Goal: Task Accomplishment & Management: Manage account settings

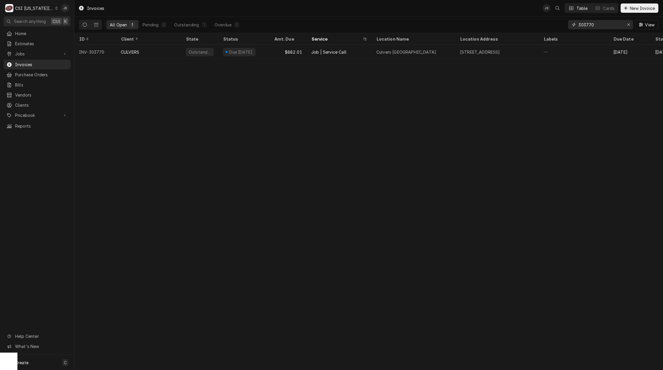
click at [611, 21] on input "303770" at bounding box center [600, 24] width 44 height 9
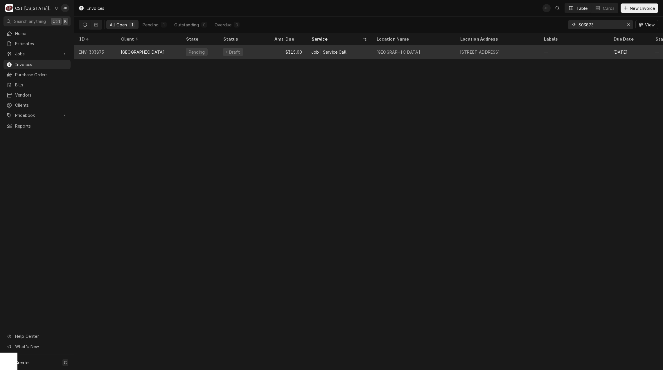
type input "303873"
click at [124, 48] on div "STONEY CREEK HOTEL" at bounding box center [148, 52] width 65 height 14
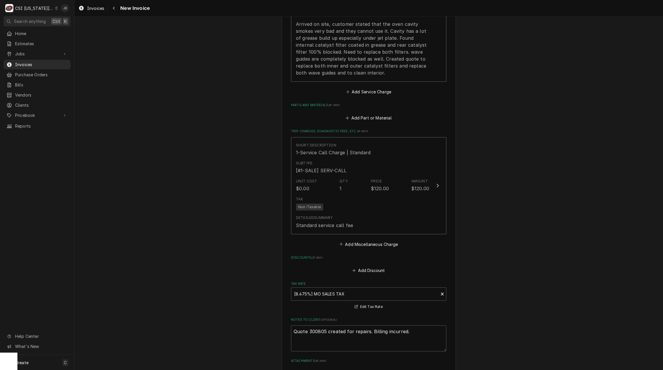
scroll to position [726, 0]
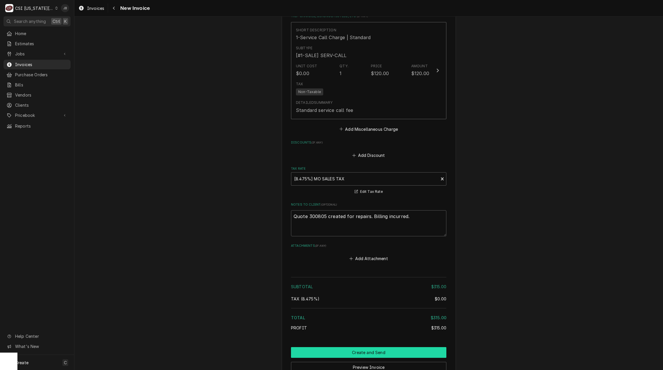
click at [363, 353] on button "Create and Send" at bounding box center [368, 353] width 155 height 11
type textarea "x"
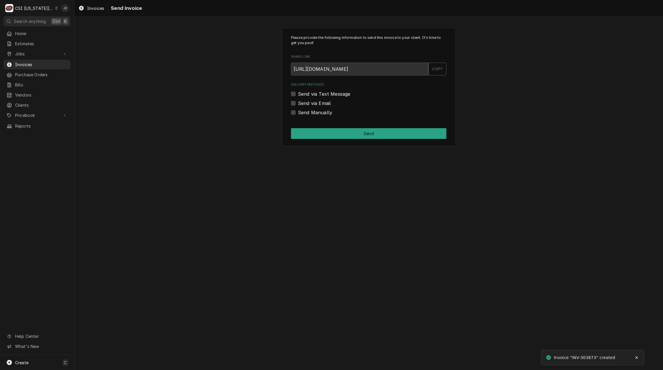
click at [298, 112] on label "Send Manually" at bounding box center [315, 112] width 34 height 7
click at [298, 112] on input "Send Manually" at bounding box center [375, 115] width 155 height 13
checkbox input "true"
click at [357, 130] on button "Send" at bounding box center [368, 133] width 155 height 11
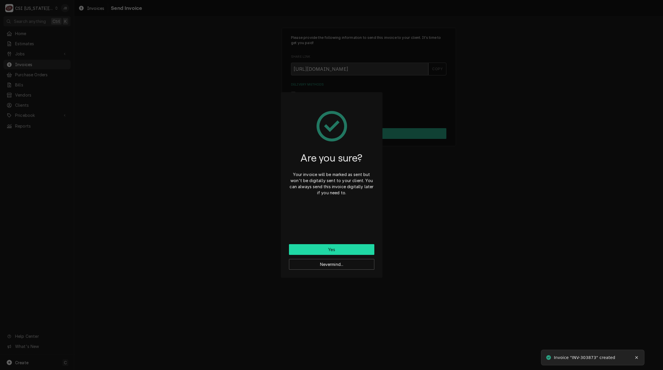
click at [324, 247] on button "Yes" at bounding box center [331, 249] width 85 height 11
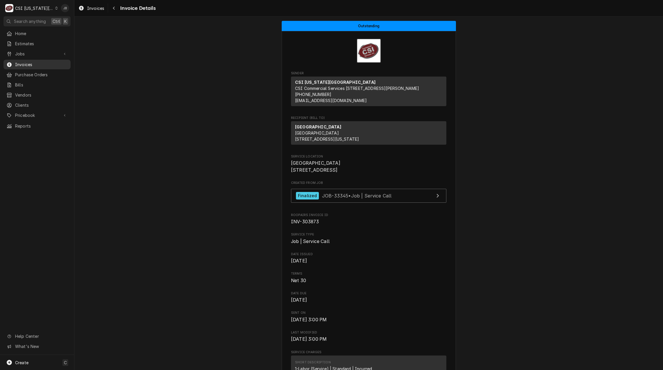
click at [35, 62] on span "Invoices" at bounding box center [41, 65] width 53 height 6
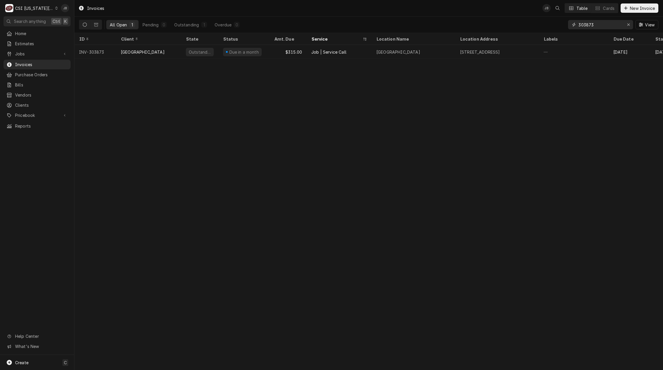
click at [610, 28] on input "303873" at bounding box center [600, 24] width 44 height 9
type input "303838"
click at [39, 92] on span "Vendors" at bounding box center [41, 95] width 53 height 6
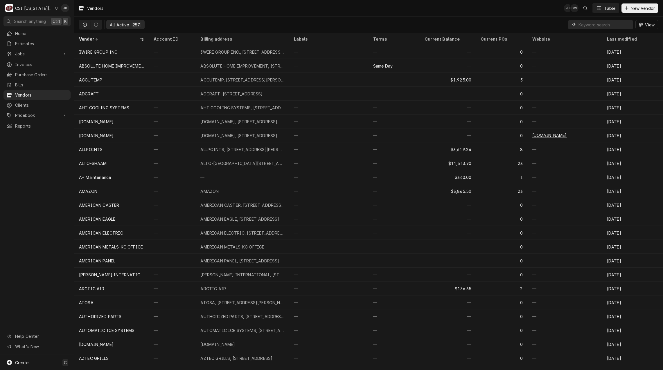
click at [585, 28] on input "Dynamic Content Wrapper" at bounding box center [604, 24] width 52 height 9
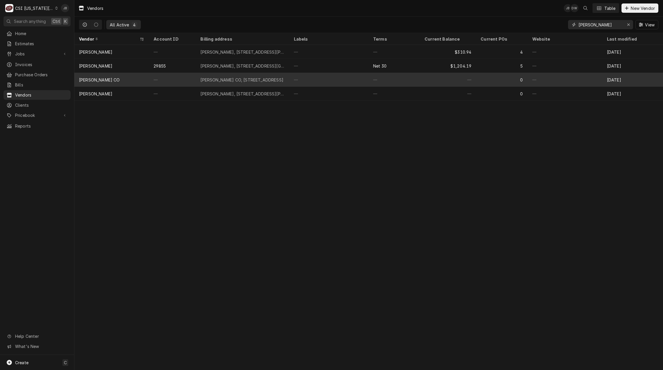
type input "c d jones"
click at [259, 82] on div "CHARLES D JONES CO, 809 Levee Drive Suite E, Manhattan, KS 66502" at bounding box center [242, 80] width 93 height 14
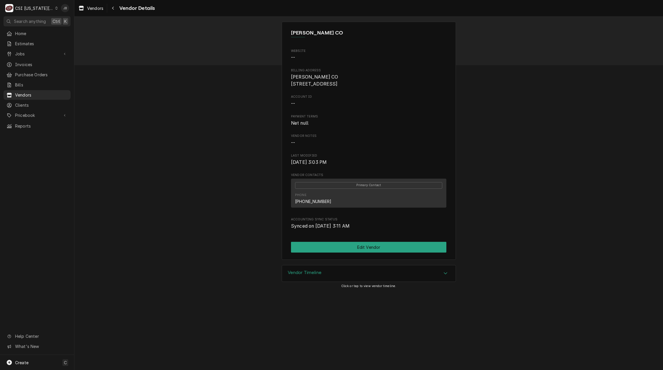
click at [334, 281] on div "Vendor Timeline" at bounding box center [369, 274] width 174 height 16
click at [39, 92] on span "Vendors" at bounding box center [41, 95] width 53 height 6
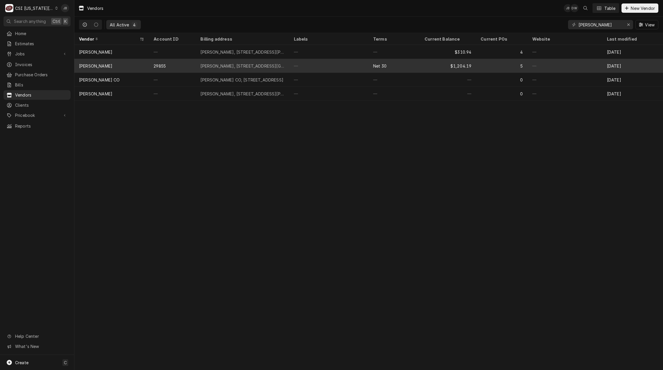
click at [132, 62] on div "CHARLES D. JONES" at bounding box center [111, 66] width 75 height 14
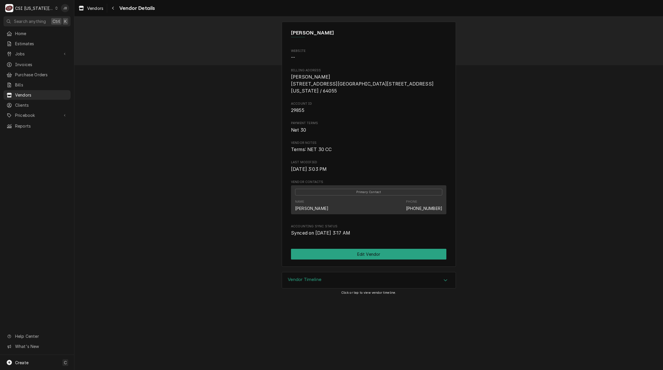
click at [323, 282] on div "Vendor Timeline" at bounding box center [369, 281] width 174 height 16
click at [24, 92] on span "Vendors" at bounding box center [41, 95] width 53 height 6
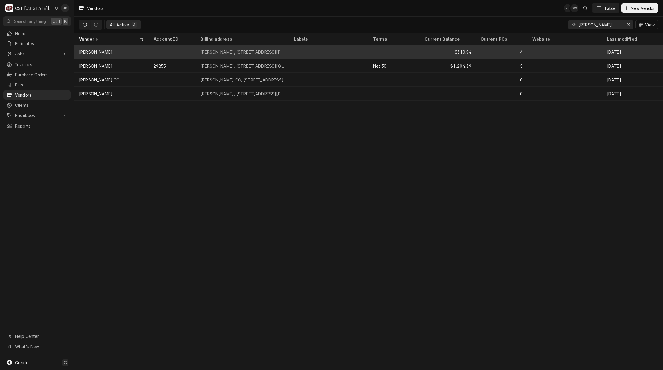
click at [111, 52] on div "[PERSON_NAME]" at bounding box center [111, 52] width 75 height 14
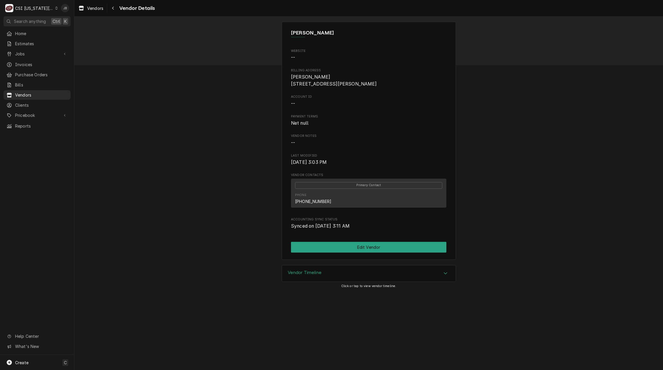
click at [308, 276] on h3 "Vendor Timeline" at bounding box center [305, 273] width 34 height 6
click at [28, 94] on span "Vendors" at bounding box center [41, 95] width 53 height 6
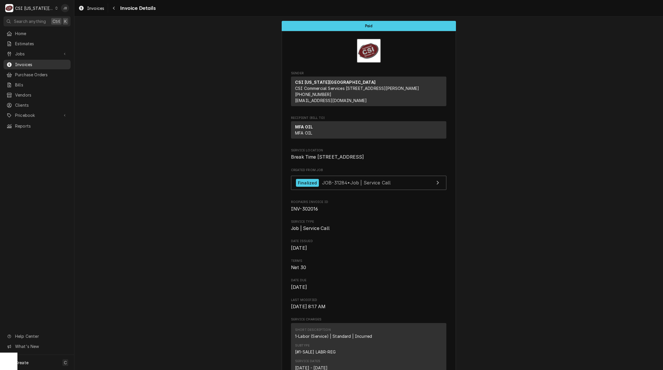
click at [28, 65] on span "Invoices" at bounding box center [41, 65] width 53 height 6
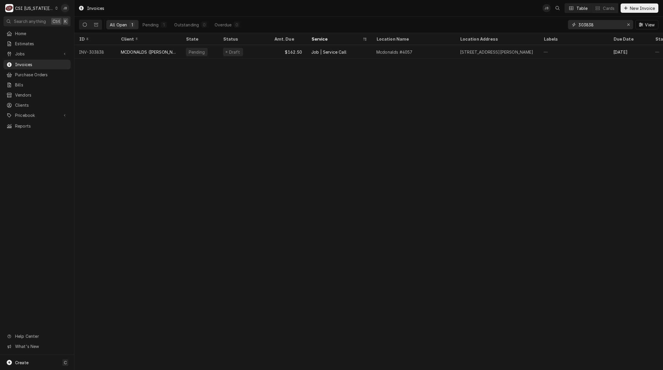
click at [610, 26] on input "303838" at bounding box center [600, 24] width 44 height 9
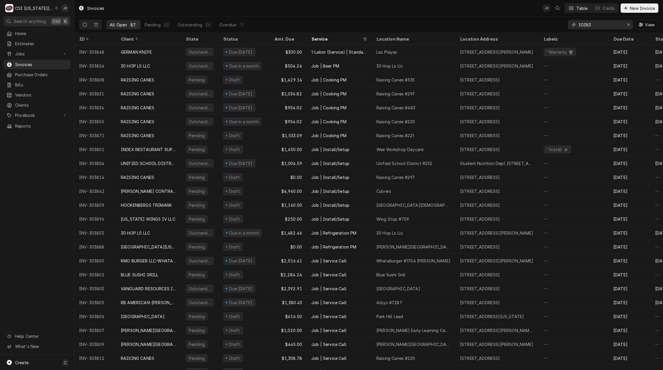
type input "303838"
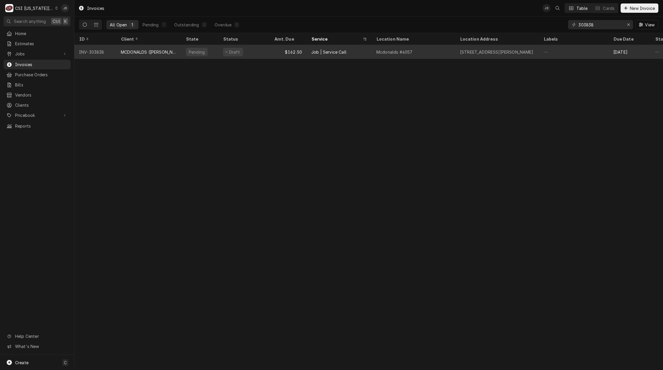
click at [517, 48] on div "3504 N Belt Highway, St Joseph, MO 64506" at bounding box center [497, 52] width 84 height 14
